Goal: Complete application form

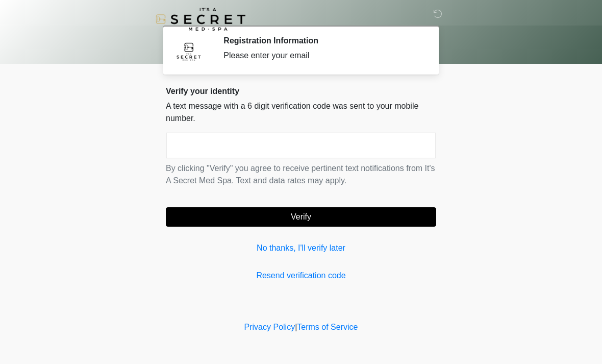
click at [284, 147] on input "text" at bounding box center [301, 145] width 270 height 25
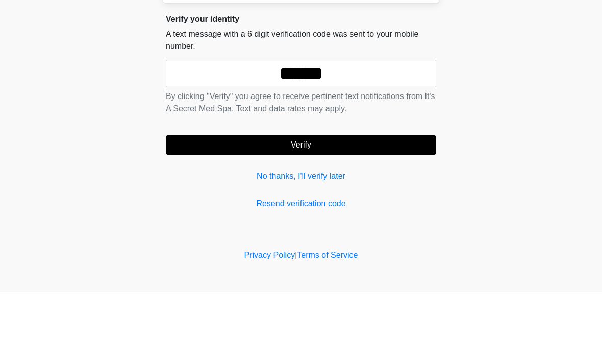
type input "******"
click at [311, 133] on form "****** By clicking "Verify" you agree to receive pertinent text notifications f…" at bounding box center [301, 180] width 270 height 94
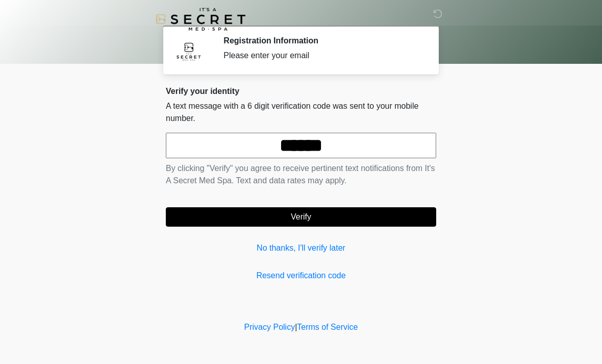
click at [333, 220] on button "Verify" at bounding box center [301, 216] width 270 height 19
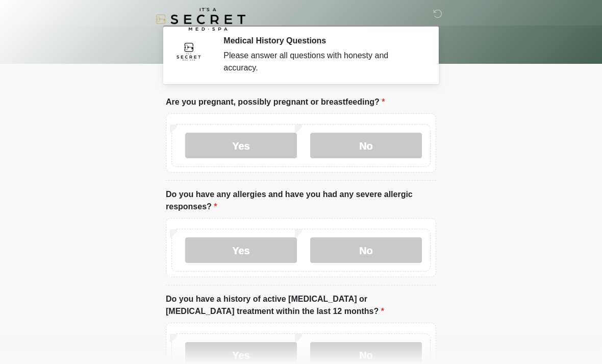
click at [372, 146] on label "No" at bounding box center [366, 145] width 112 height 25
click at [379, 256] on label "No" at bounding box center [366, 249] width 112 height 25
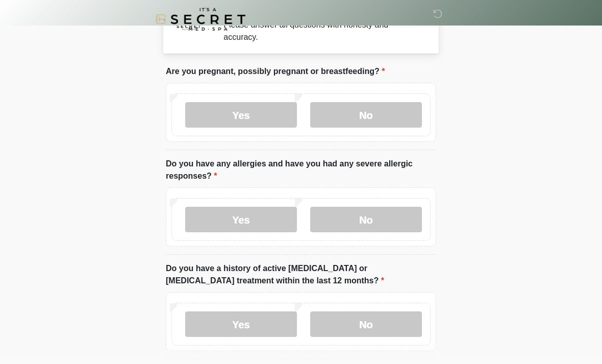
scroll to position [87, 0]
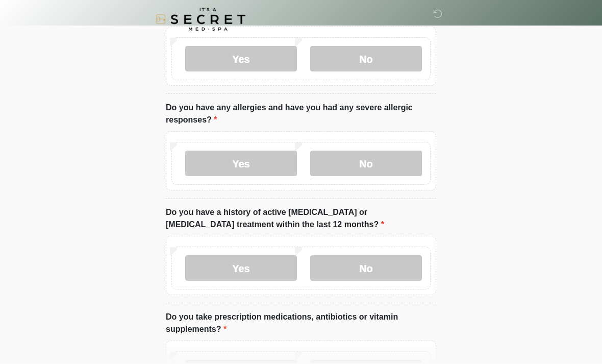
click at [385, 270] on label "No" at bounding box center [366, 267] width 112 height 25
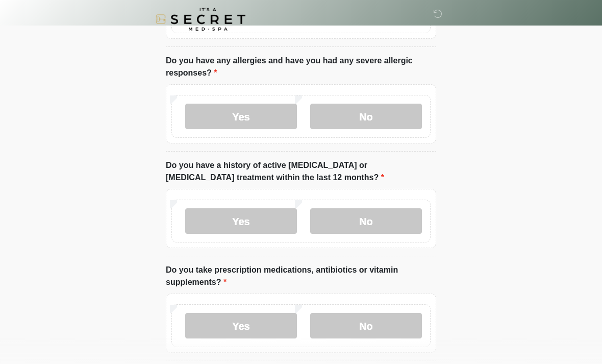
scroll to position [230, 0]
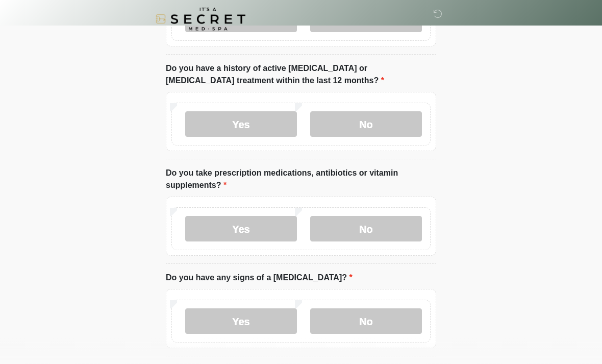
click at [385, 327] on label "No" at bounding box center [366, 320] width 112 height 25
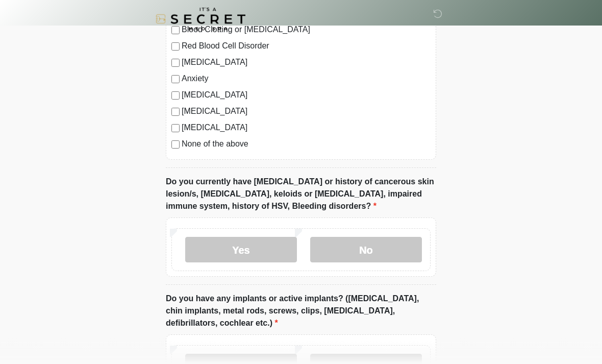
scroll to position [671, 0]
click at [400, 242] on label "No" at bounding box center [366, 249] width 112 height 25
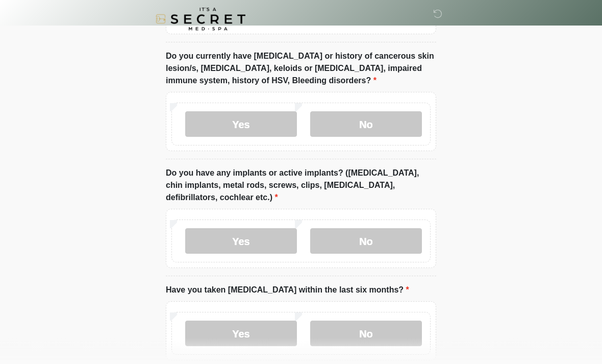
click at [373, 238] on label "No" at bounding box center [366, 240] width 112 height 25
click at [244, 237] on label "Yes" at bounding box center [241, 240] width 112 height 25
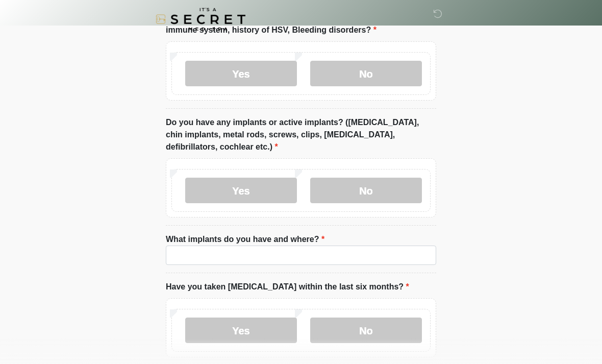
scroll to position [858, 0]
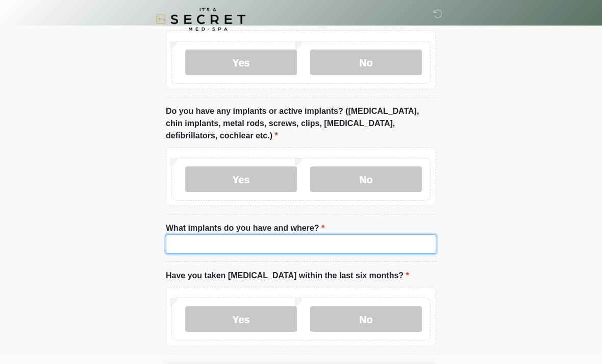
click at [356, 247] on input "What implants do you have and where?" at bounding box center [301, 243] width 270 height 19
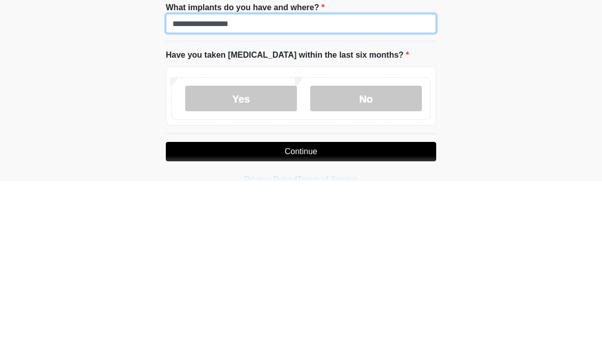
type input "**********"
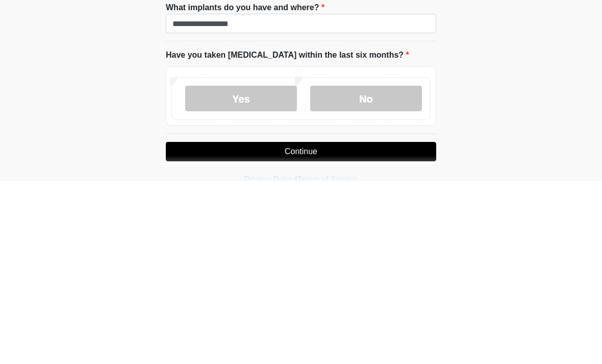
click at [383, 268] on label "No" at bounding box center [366, 280] width 112 height 25
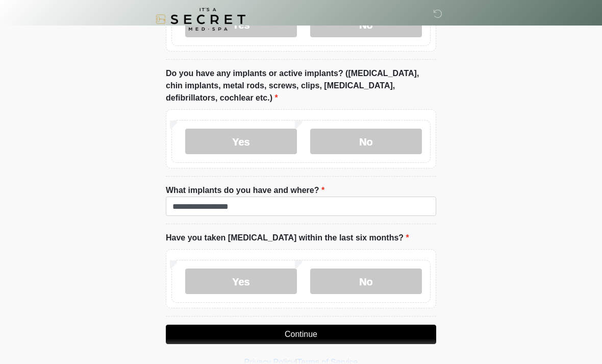
click at [322, 340] on button "Continue" at bounding box center [301, 333] width 270 height 19
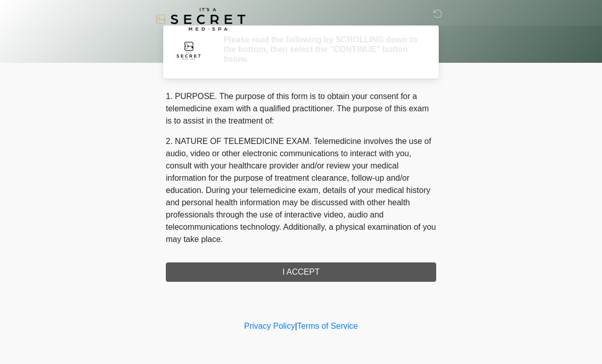
scroll to position [0, 0]
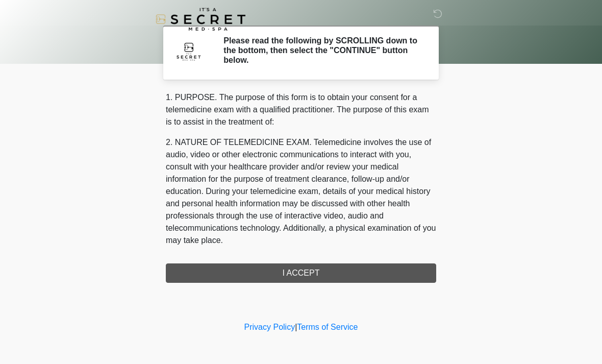
click at [349, 271] on div "1. PURPOSE. The purpose of this form is to obtain your consent for a telemedici…" at bounding box center [301, 186] width 270 height 191
click at [377, 270] on div "1. PURPOSE. The purpose of this form is to obtain your consent for a telemedici…" at bounding box center [301, 186] width 270 height 191
click at [337, 279] on div "1. PURPOSE. The purpose of this form is to obtain your consent for a telemedici…" at bounding box center [301, 186] width 270 height 191
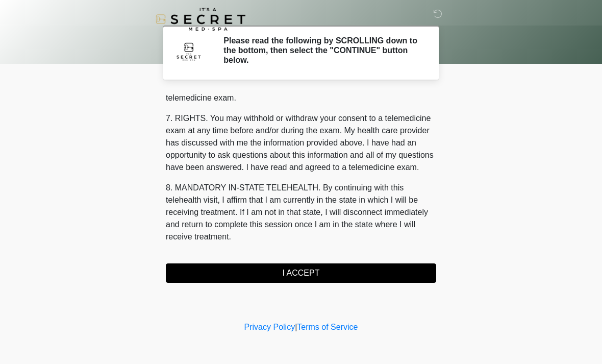
scroll to position [432, 0]
click at [310, 273] on button "I ACCEPT" at bounding box center [301, 272] width 270 height 19
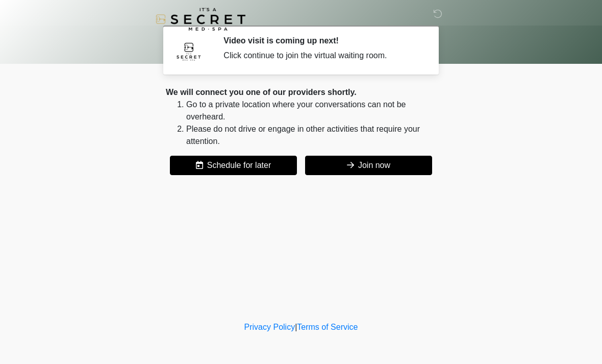
click at [372, 163] on button "Join now" at bounding box center [368, 165] width 127 height 19
